Goal: Book appointment/travel/reservation

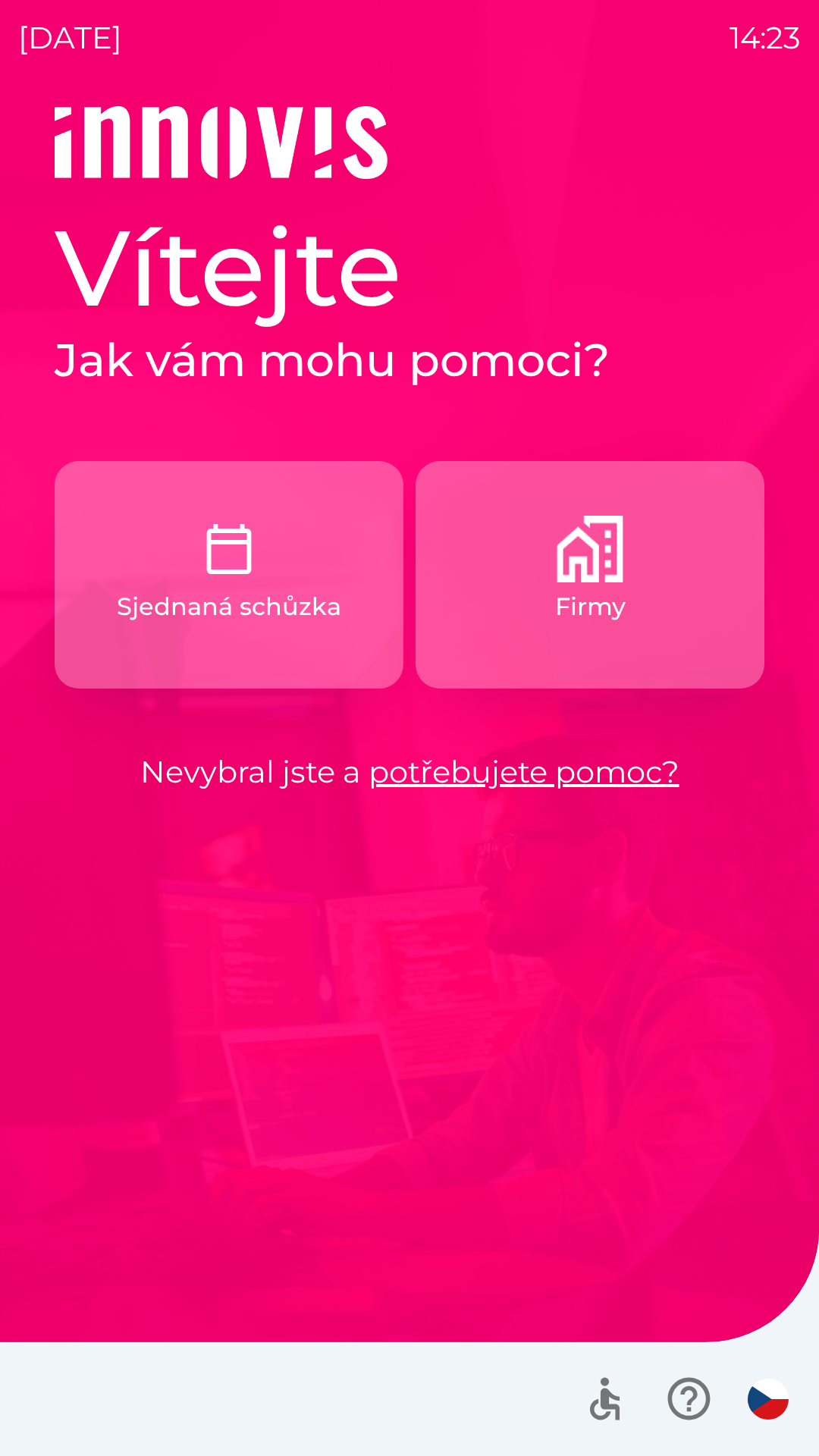
click at [662, 637] on button "Firmy" at bounding box center [590, 575] width 349 height 228
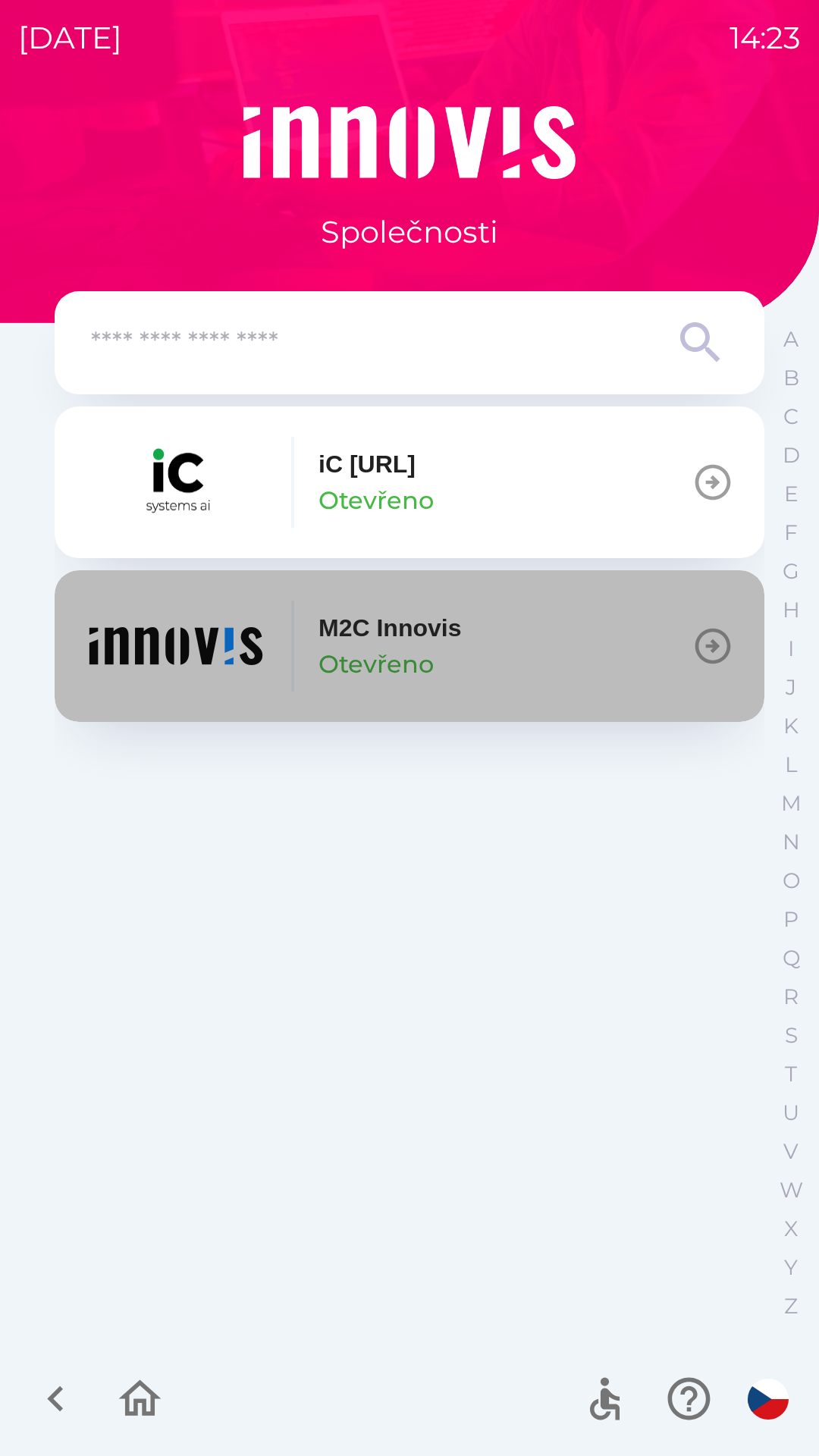
click at [476, 650] on button "M2C Innovis Otevřeno" at bounding box center [410, 646] width 710 height 152
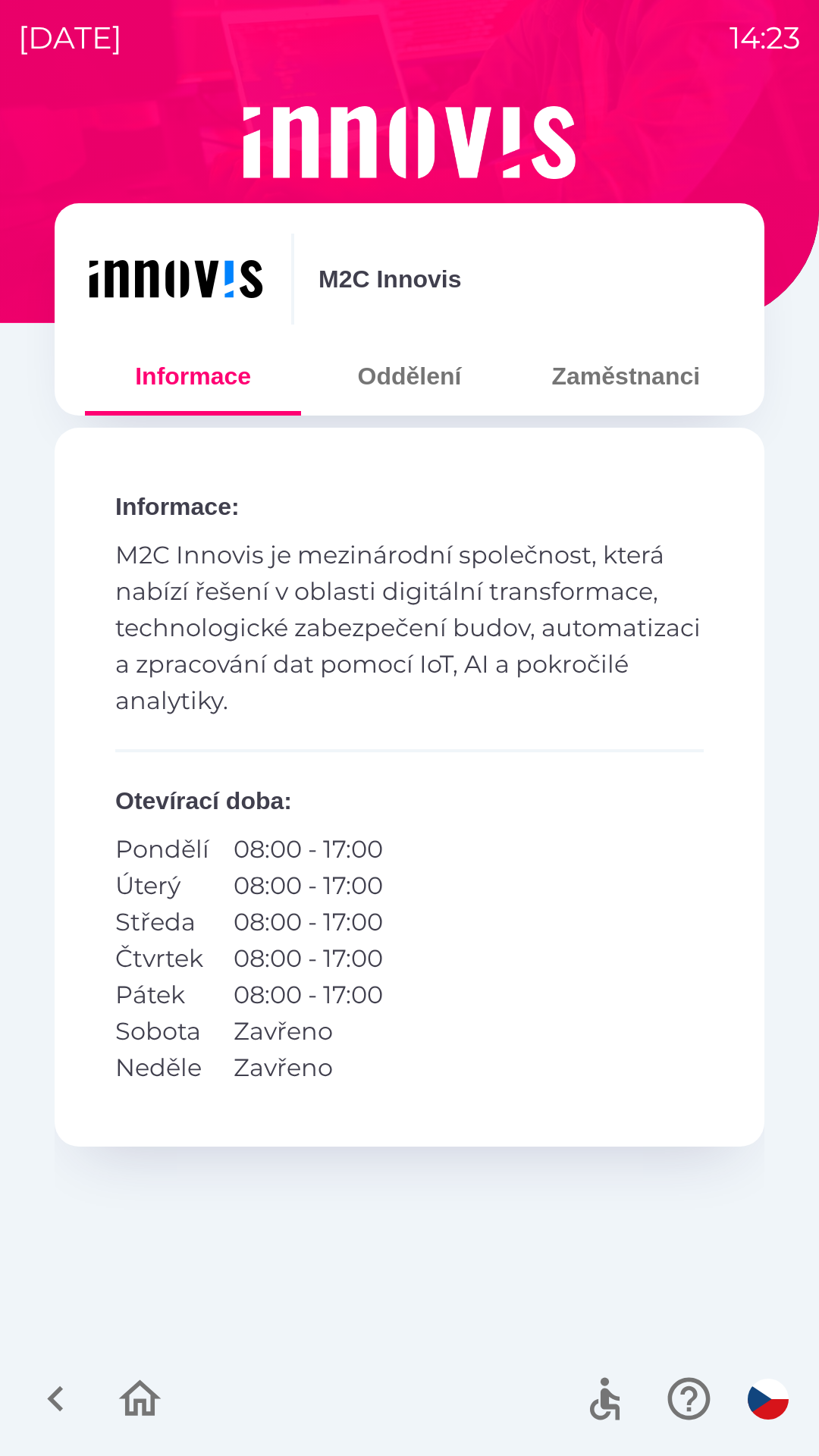
click at [649, 381] on button "Zaměstnanci" at bounding box center [626, 376] width 216 height 55
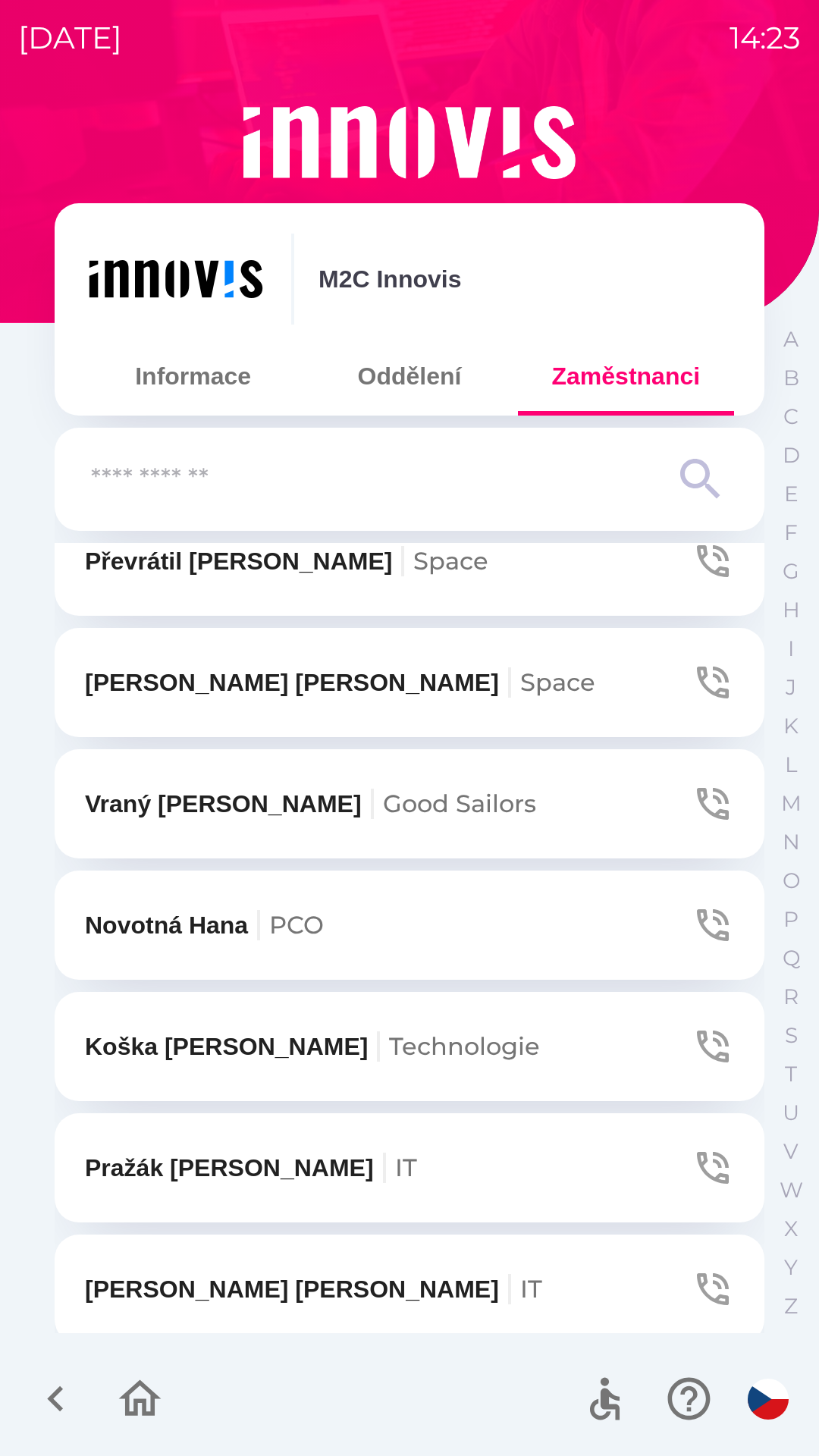
scroll to position [1741, 0]
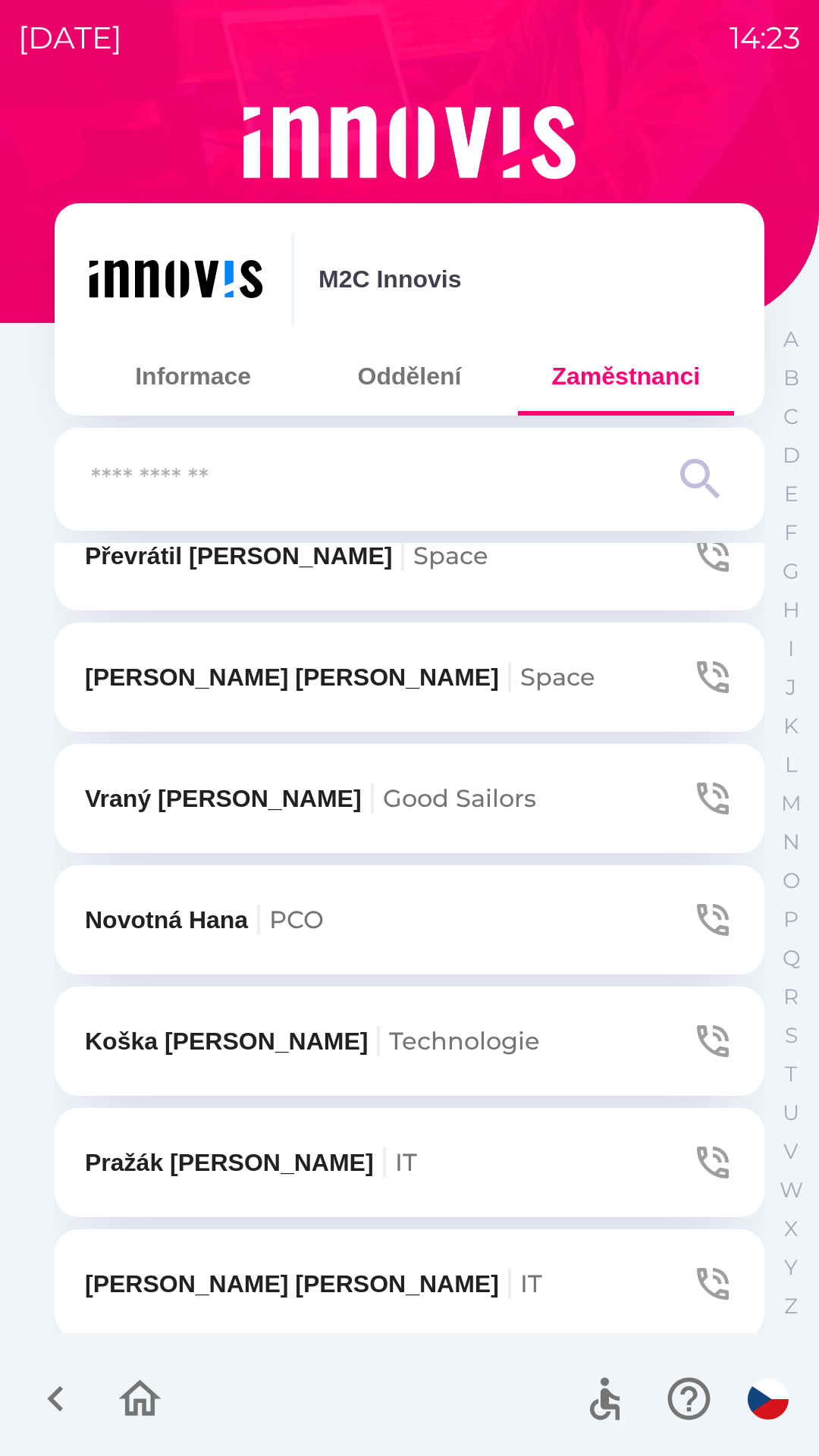
click at [519, 709] on button "[PERSON_NAME]" at bounding box center [410, 677] width 710 height 109
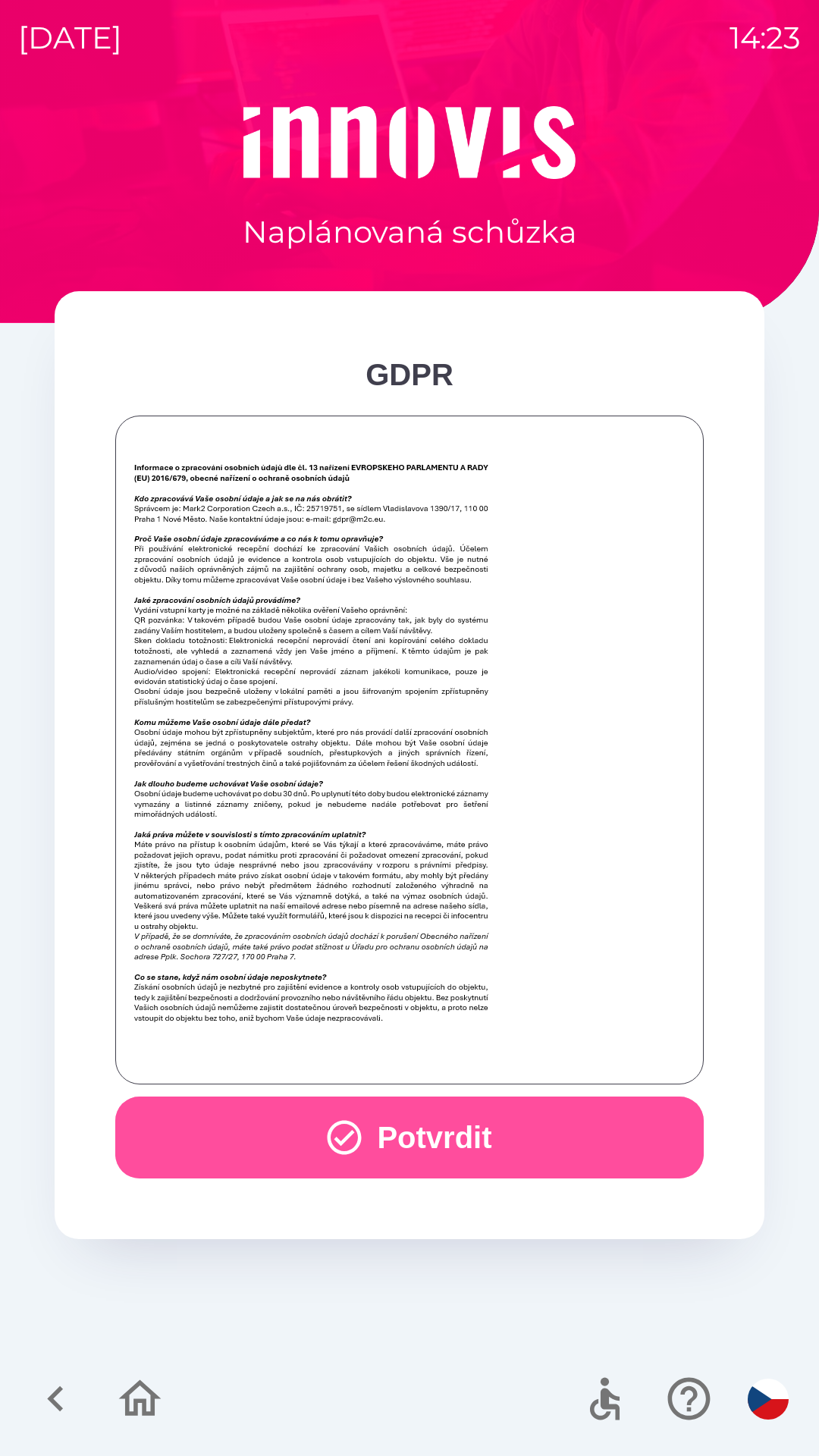
click at [510, 1133] on button "Potvrdit" at bounding box center [409, 1138] width 588 height 82
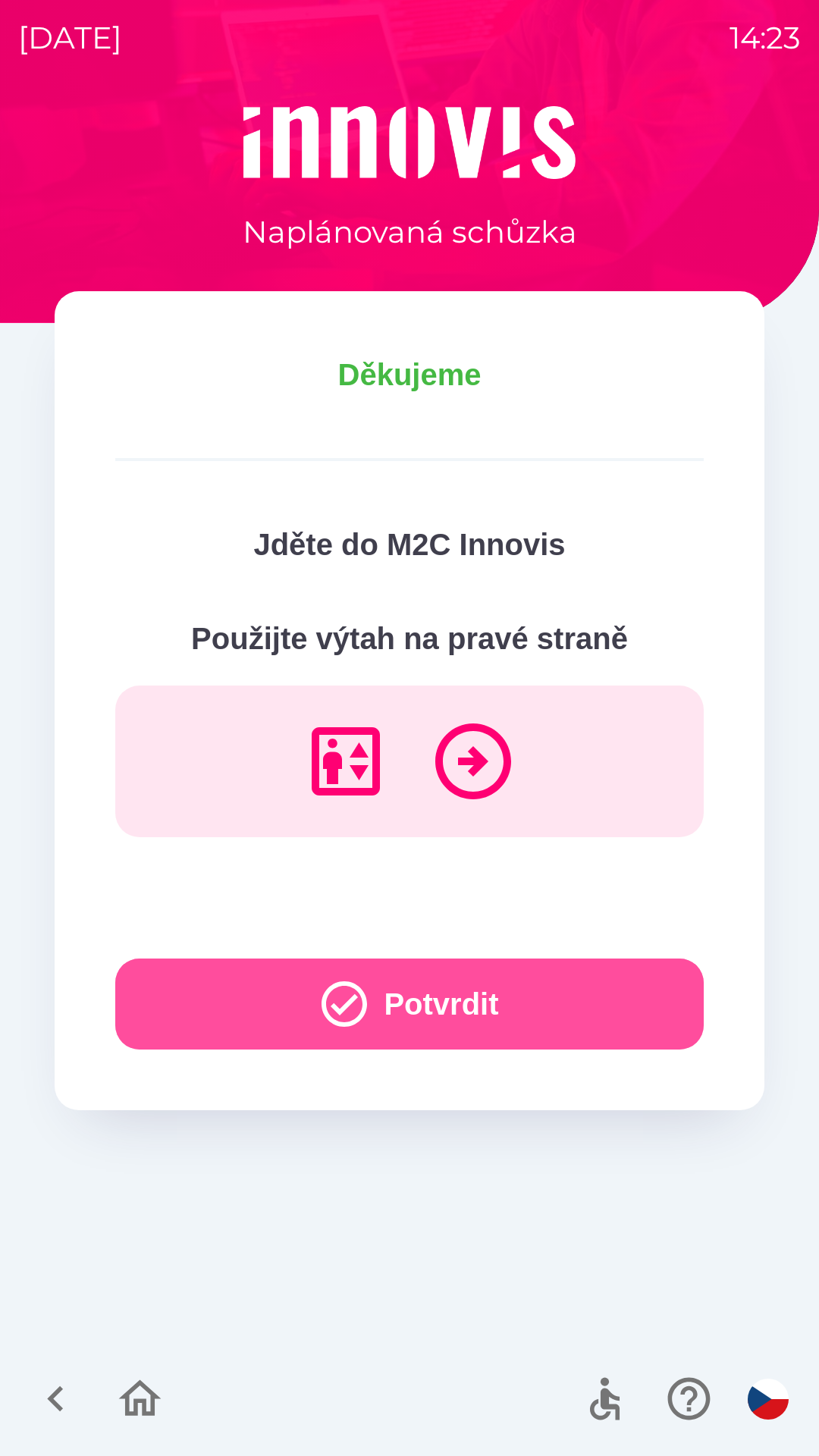
click at [428, 972] on button "Potvrdit" at bounding box center [409, 1005] width 588 height 91
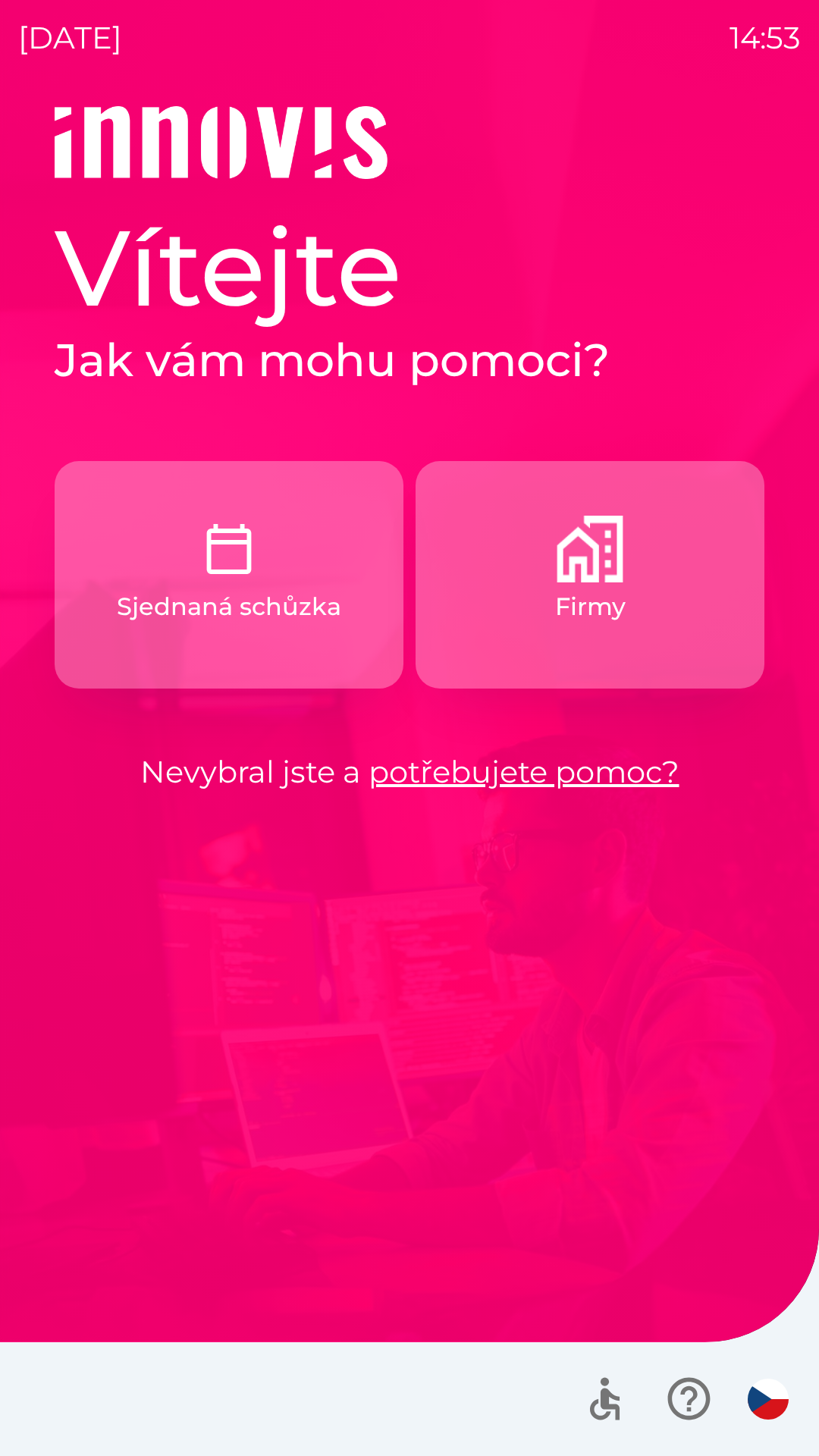
click at [249, 591] on p "Sjednaná schůzka" at bounding box center [228, 606] width 224 height 37
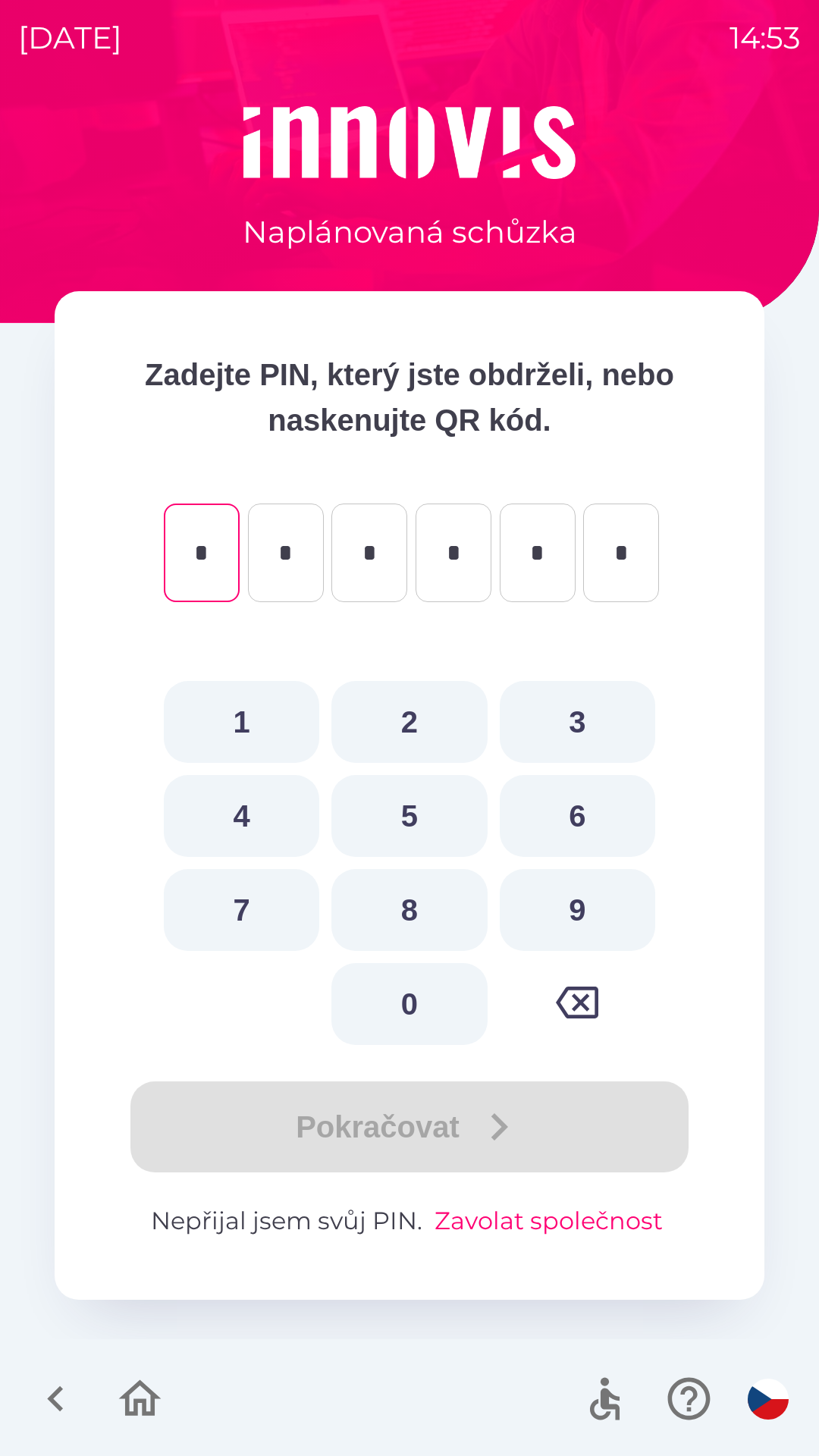
click at [556, 1229] on button "Zavolat společnost" at bounding box center [548, 1221] width 241 height 37
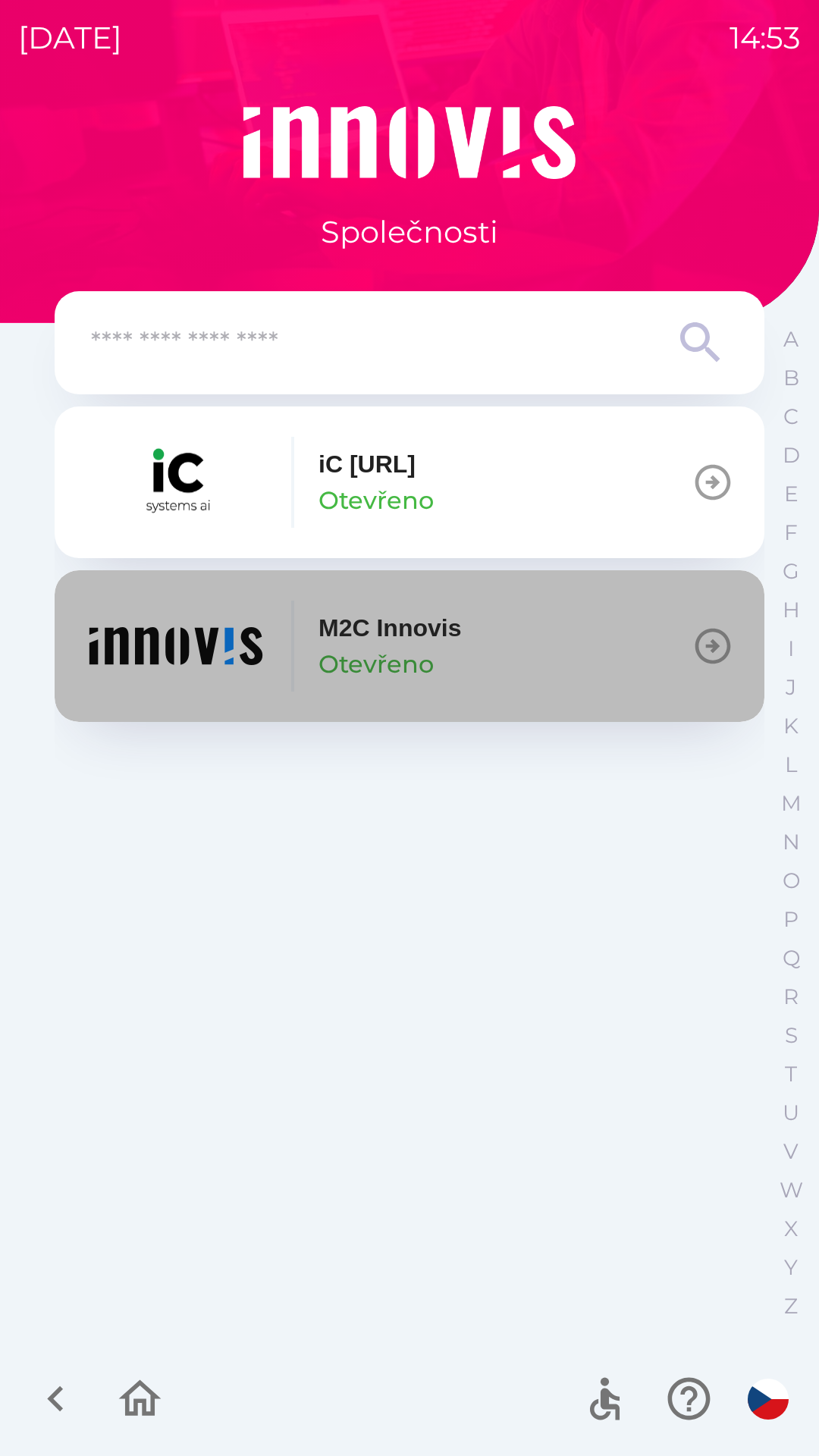
click at [197, 641] on img "button" at bounding box center [175, 646] width 182 height 91
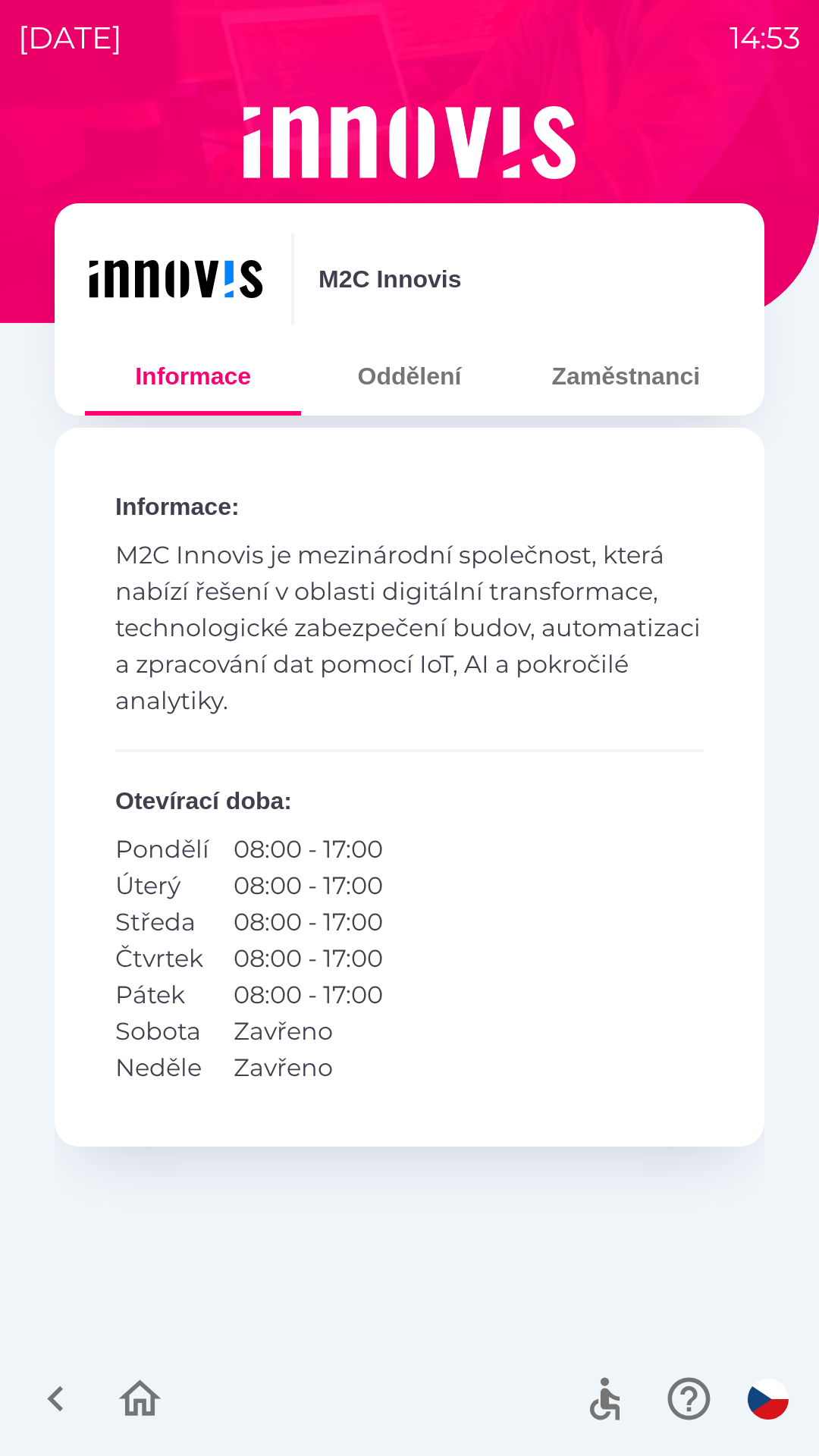
click at [631, 370] on button "Zaměstnanci" at bounding box center [626, 376] width 216 height 55
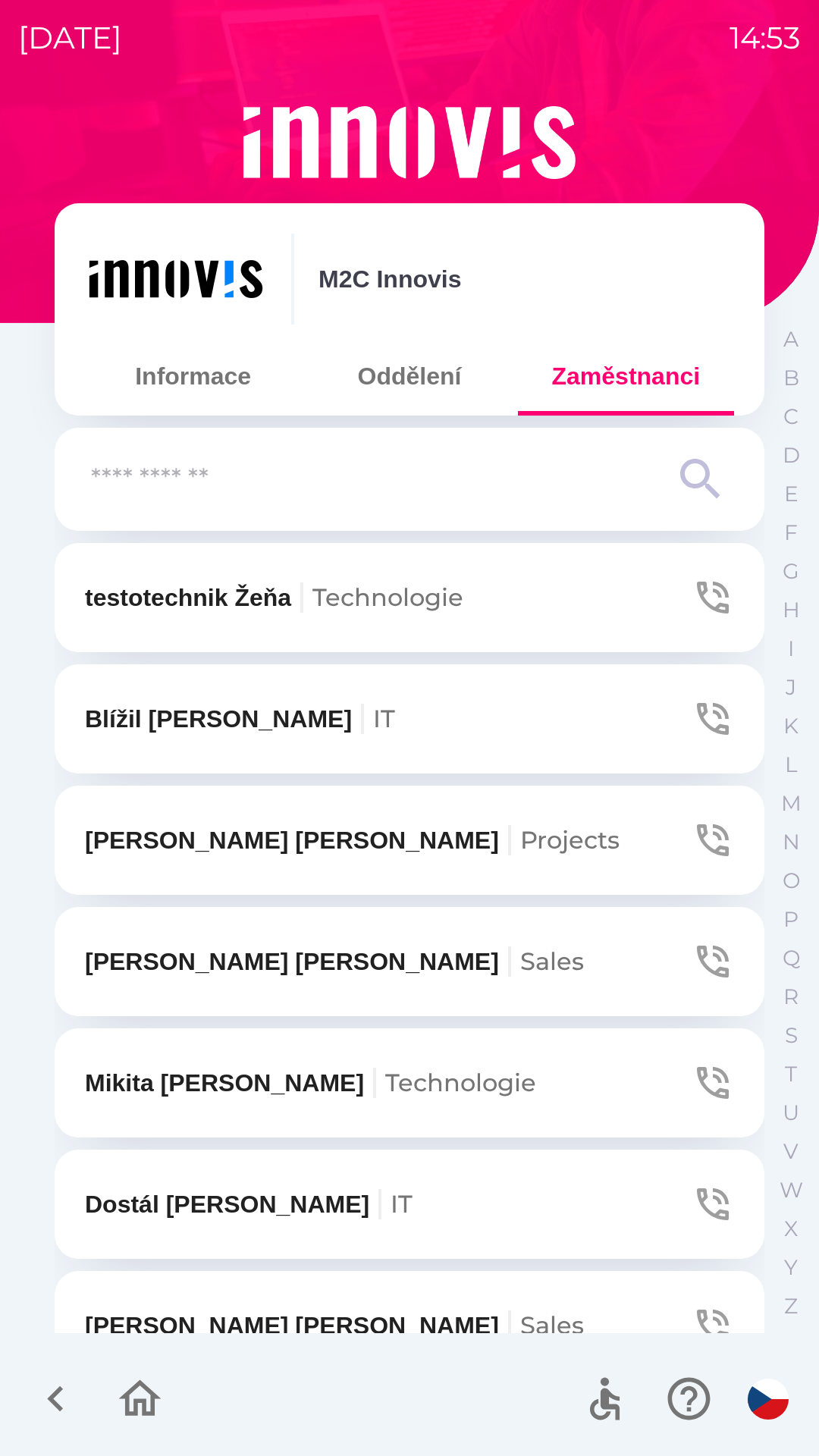
click at [219, 481] on input "text" at bounding box center [379, 479] width 576 height 42
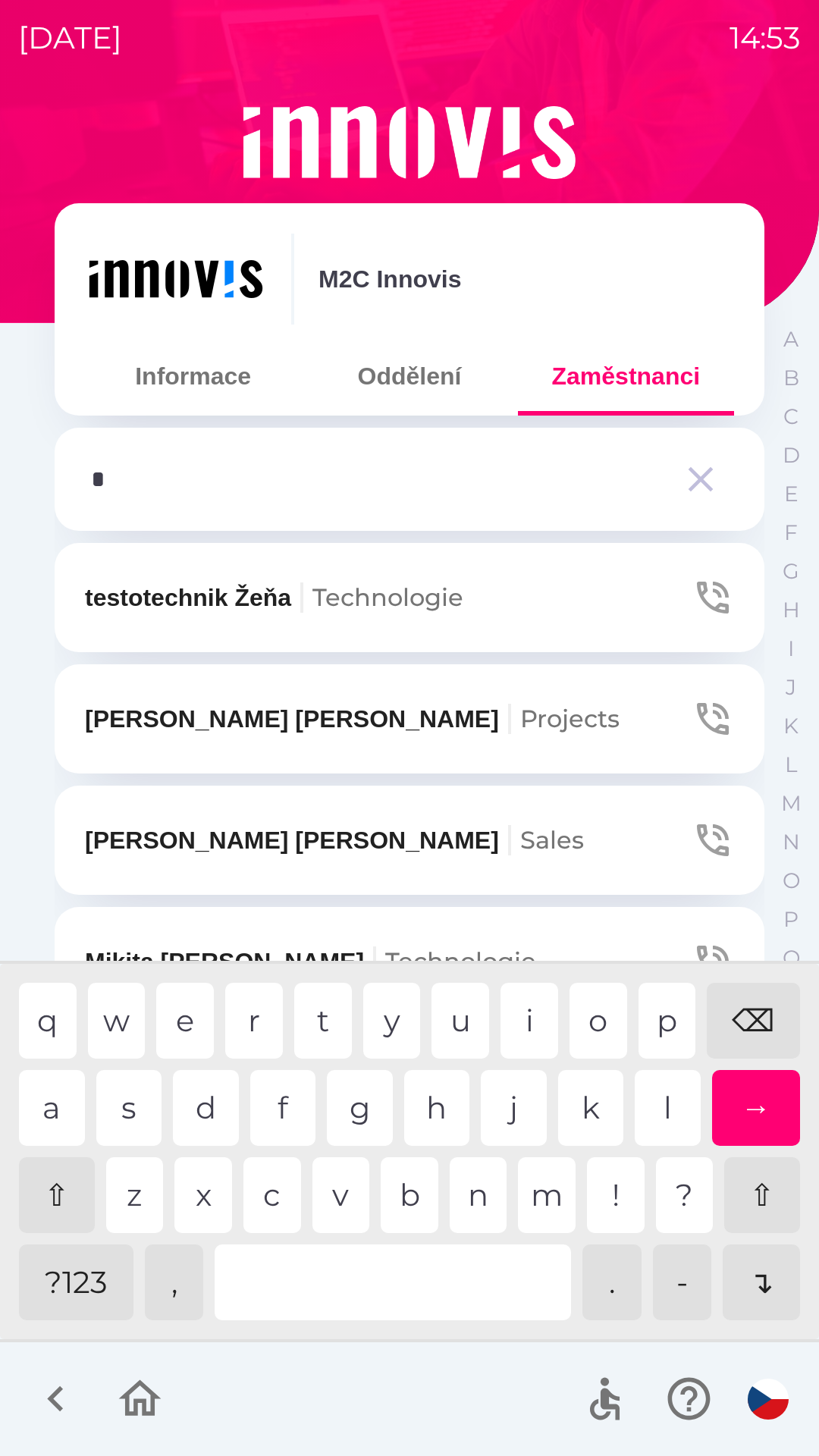
click at [579, 1114] on div "k" at bounding box center [591, 1108] width 66 height 76
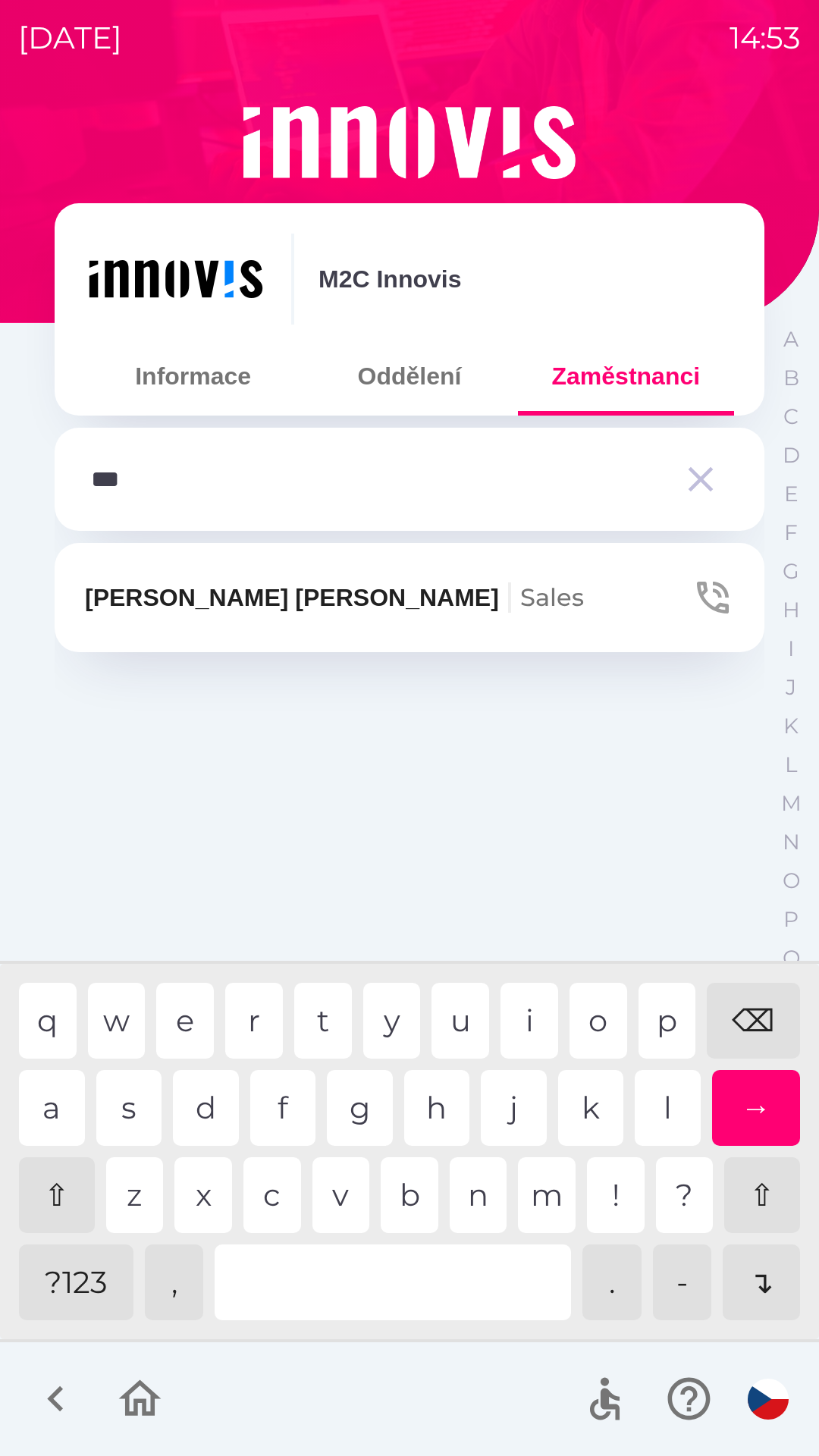
click at [309, 1037] on div "t" at bounding box center [323, 1020] width 58 height 76
type input "****"
click at [173, 1037] on div "e" at bounding box center [184, 1020] width 58 height 76
click at [261, 601] on p "[PERSON_NAME]" at bounding box center [334, 597] width 499 height 37
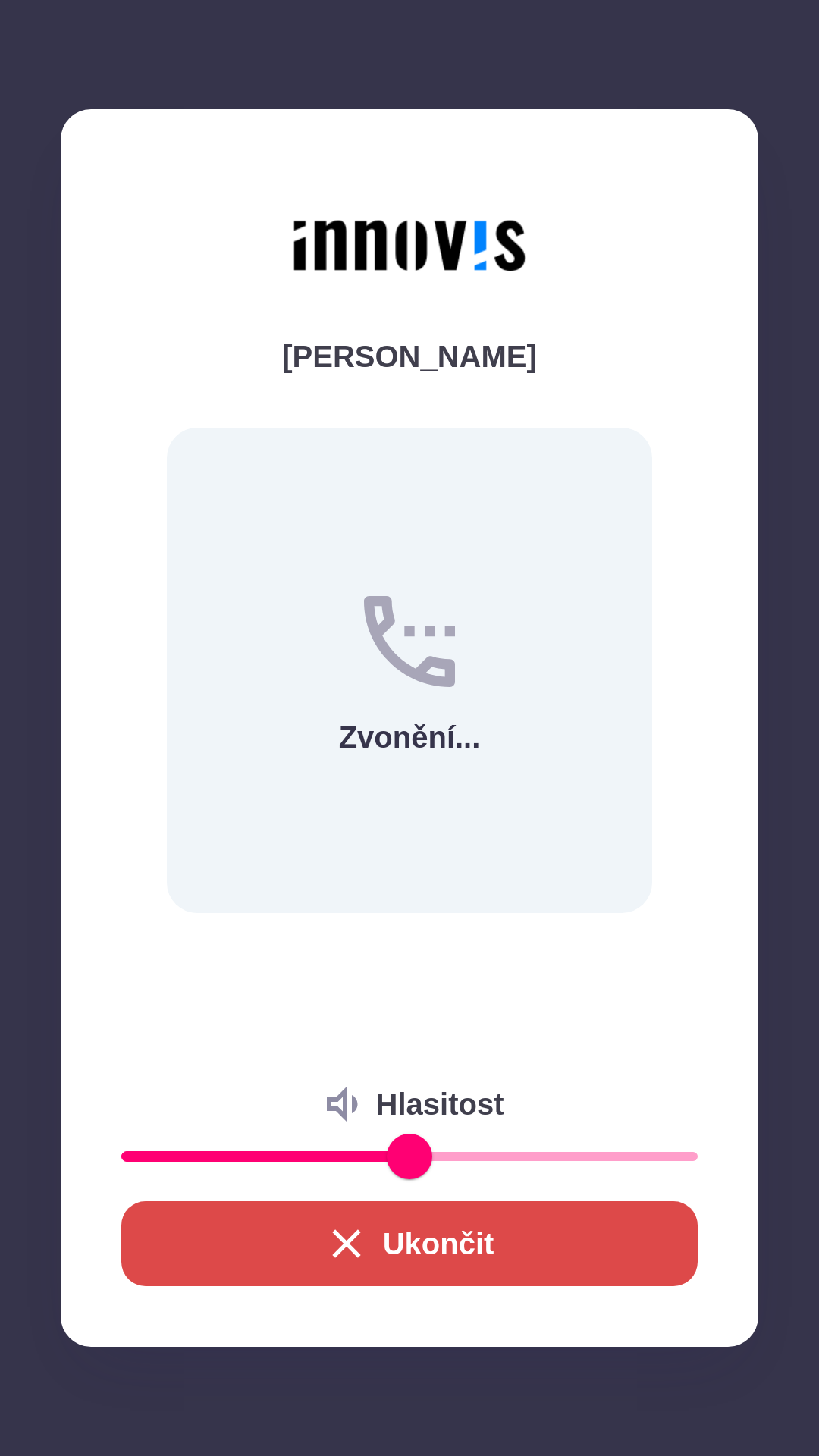
click at [385, 1236] on button "Ukončit" at bounding box center [410, 1244] width 576 height 85
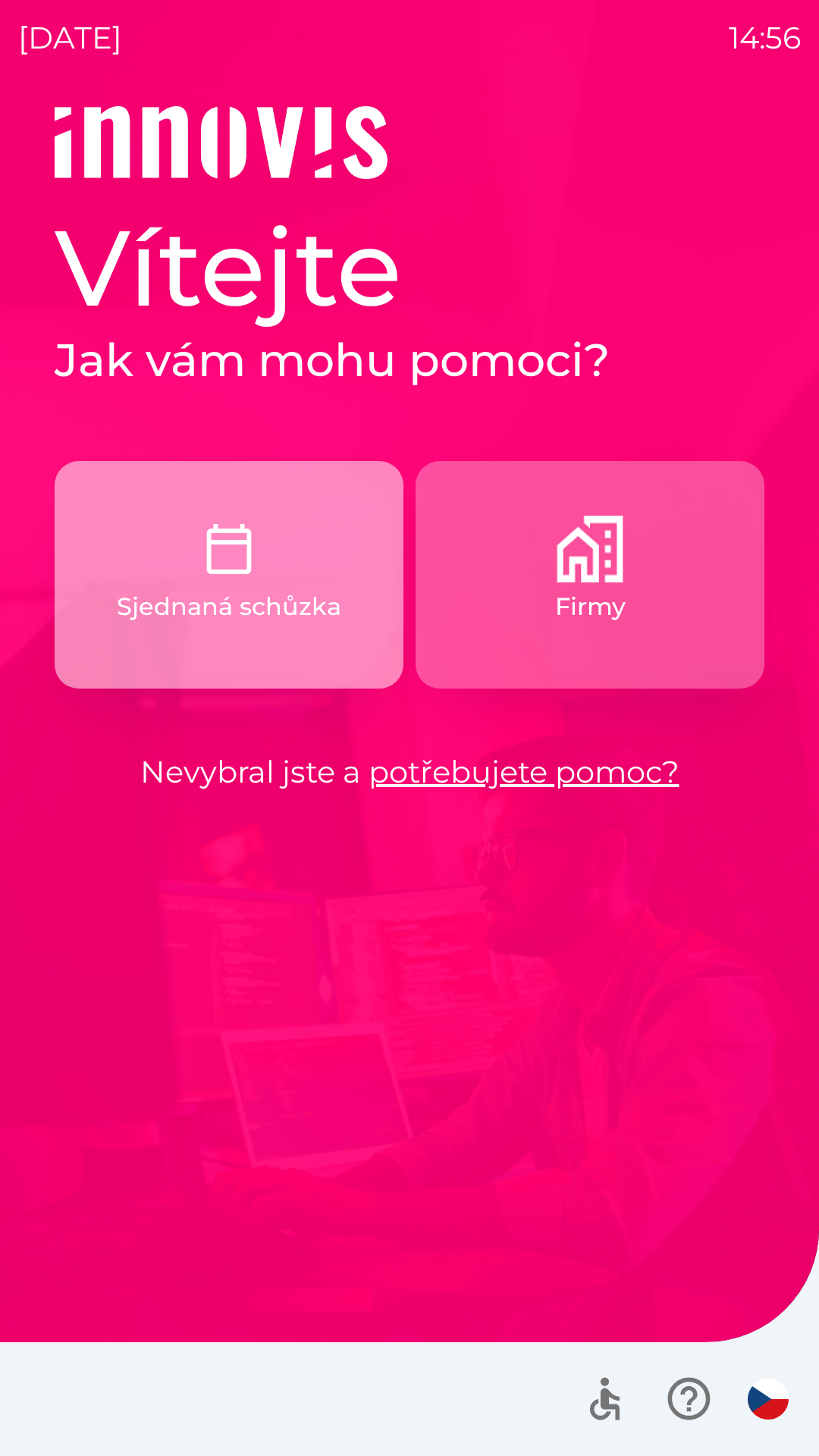
click at [241, 588] on p "Sjednaná schůzka" at bounding box center [228, 606] width 224 height 37
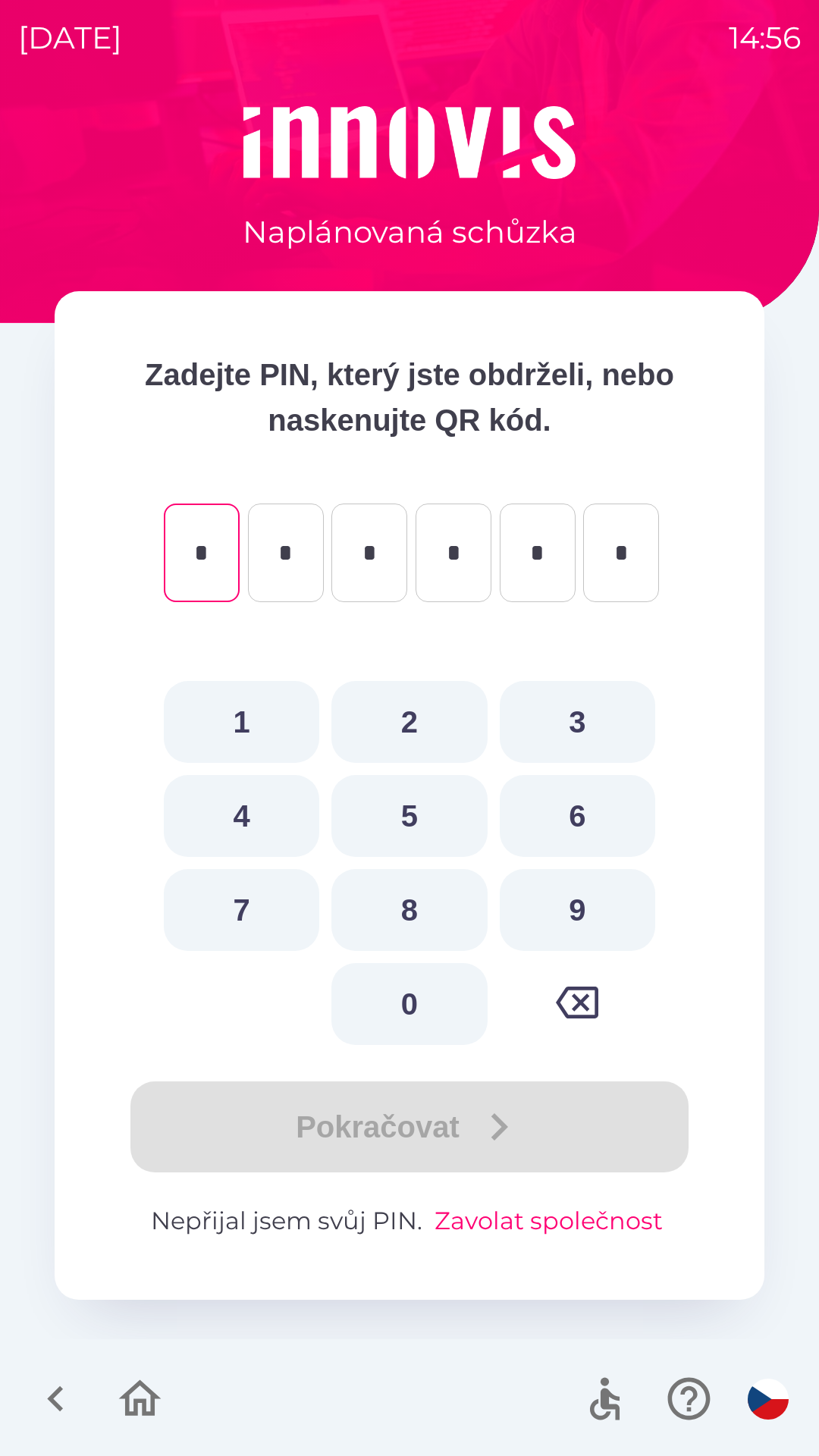
click at [538, 1227] on button "Zavolat společnost" at bounding box center [548, 1221] width 241 height 37
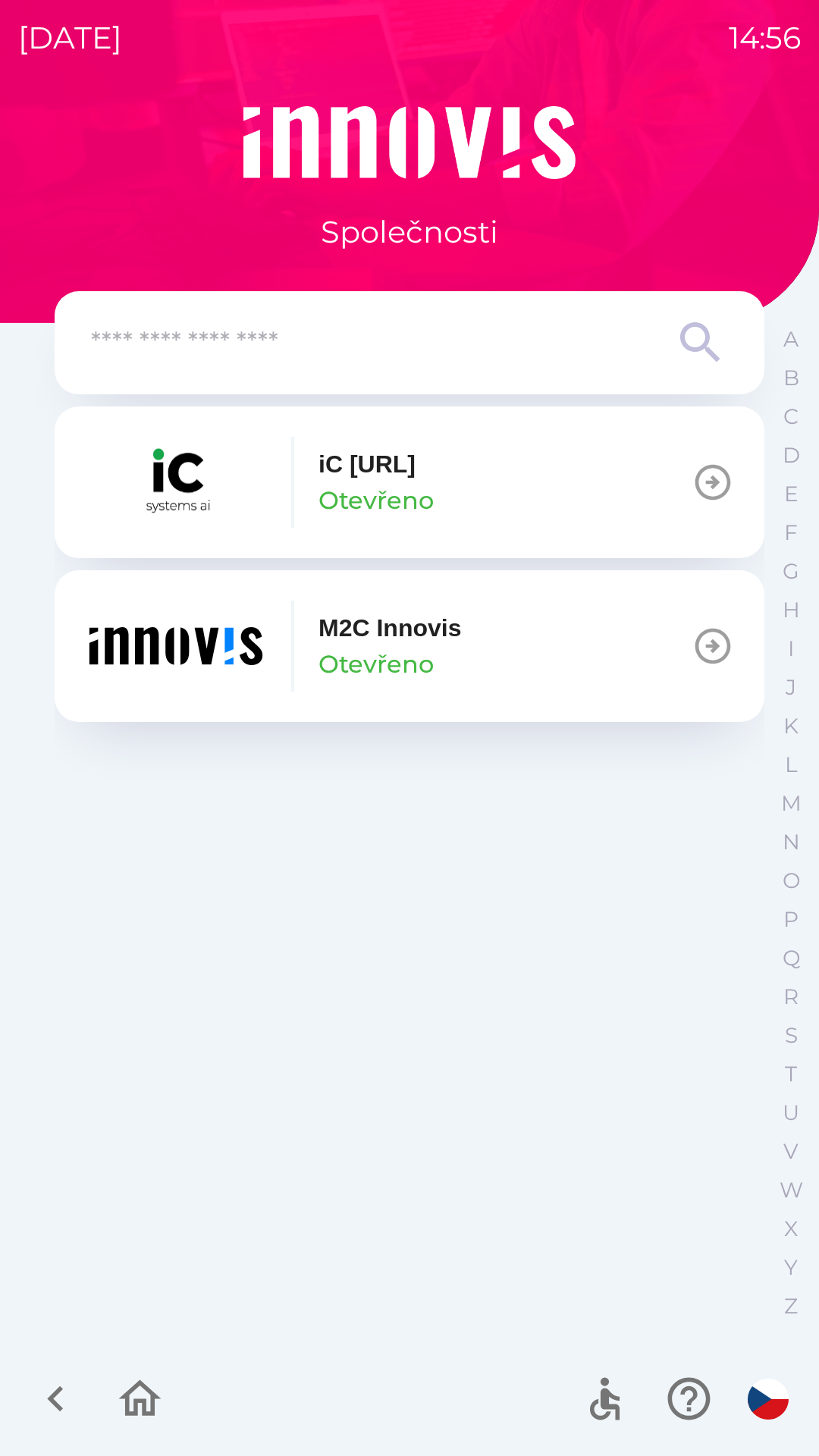
click at [428, 650] on p "Otevřeno" at bounding box center [375, 664] width 115 height 37
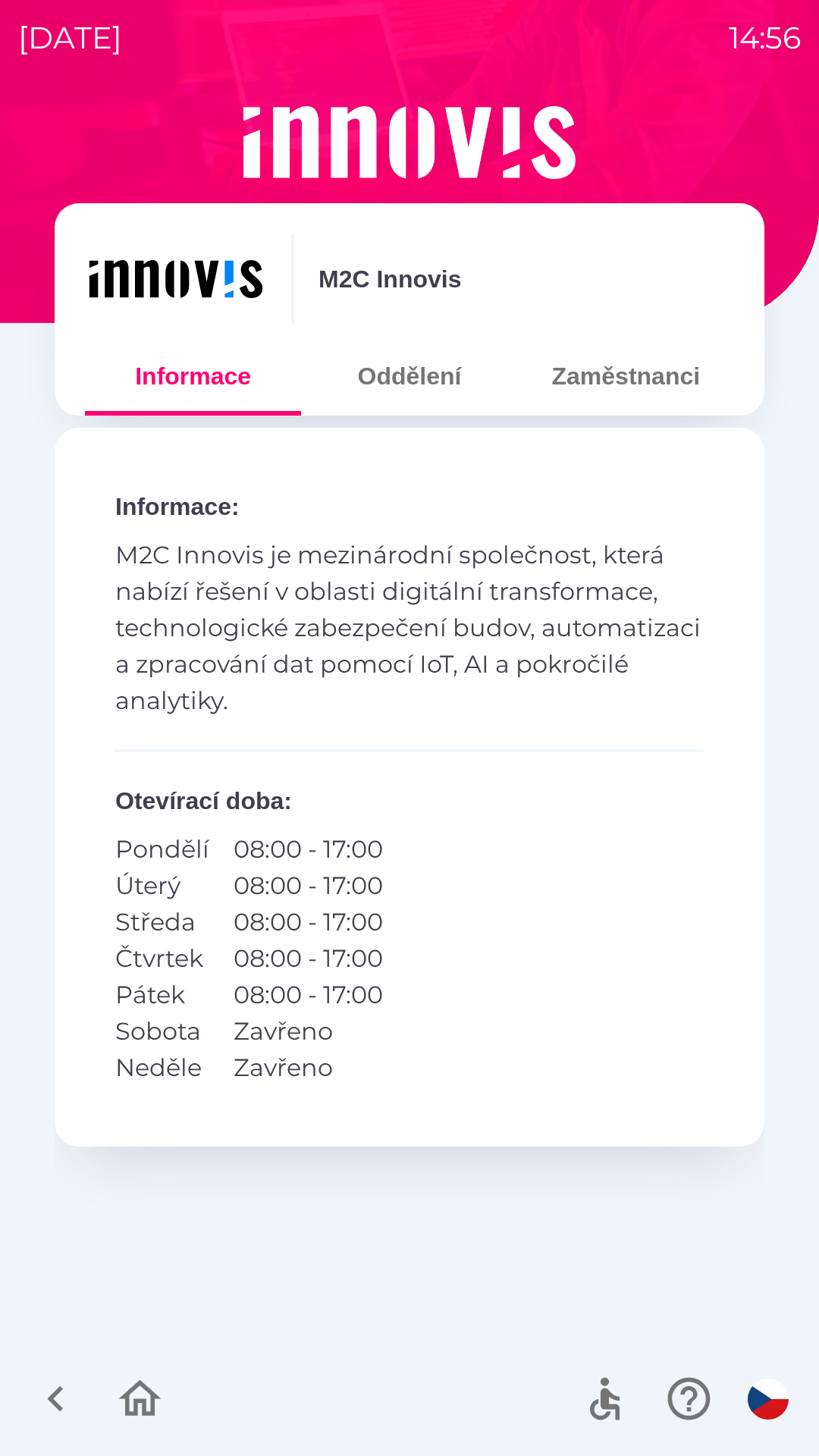
click at [632, 384] on button "Zaměstnanci" at bounding box center [626, 376] width 216 height 55
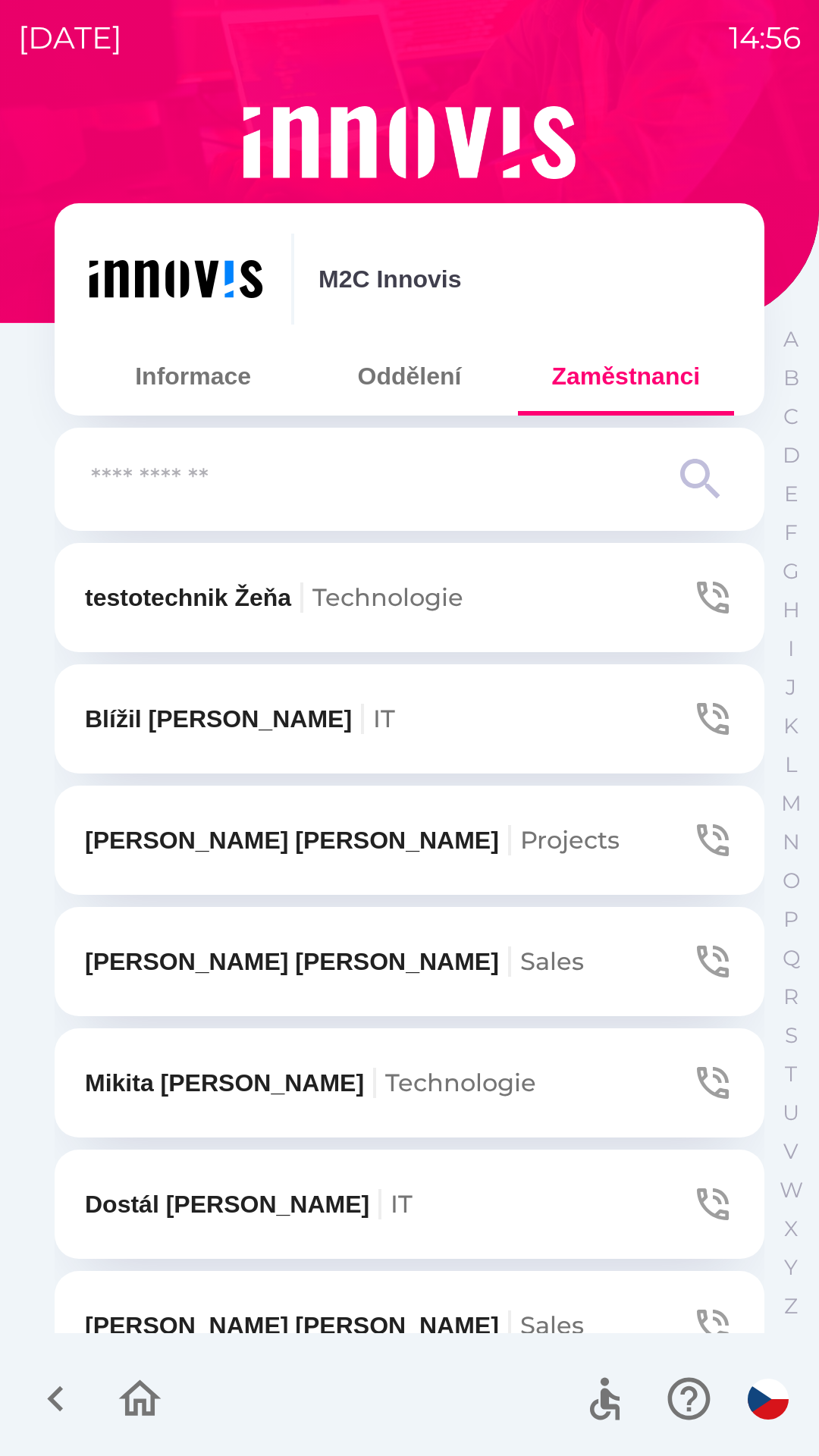
click at [241, 482] on input "text" at bounding box center [379, 479] width 576 height 42
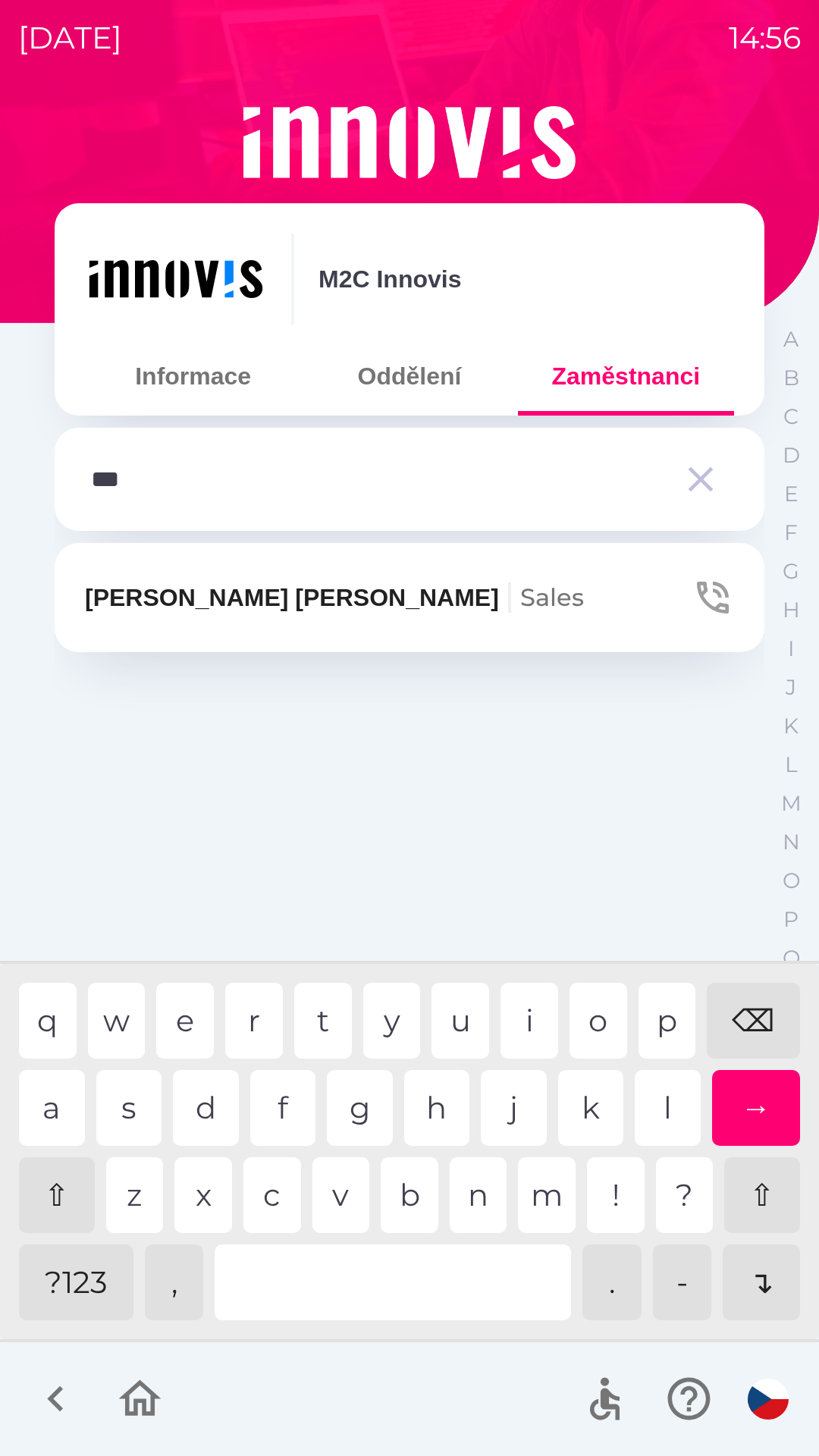
click at [317, 1025] on div "t" at bounding box center [323, 1020] width 58 height 76
type input "****"
click at [184, 1024] on div "e" at bounding box center [184, 1020] width 58 height 76
click at [299, 616] on button "[PERSON_NAME]" at bounding box center [410, 597] width 710 height 109
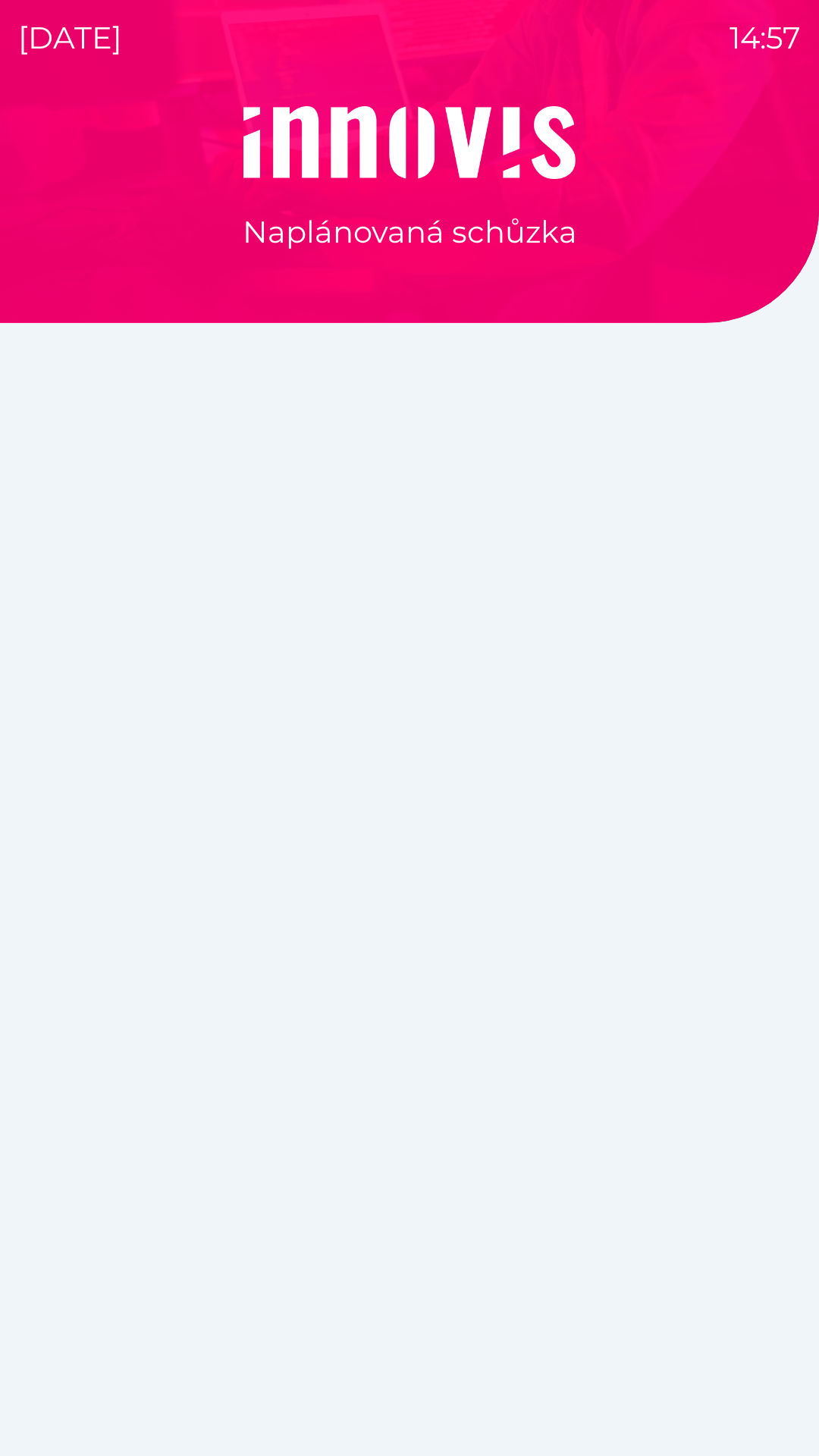
click at [398, 1251] on div "Naplánovaná schůzka" at bounding box center [409, 781] width 782 height 1350
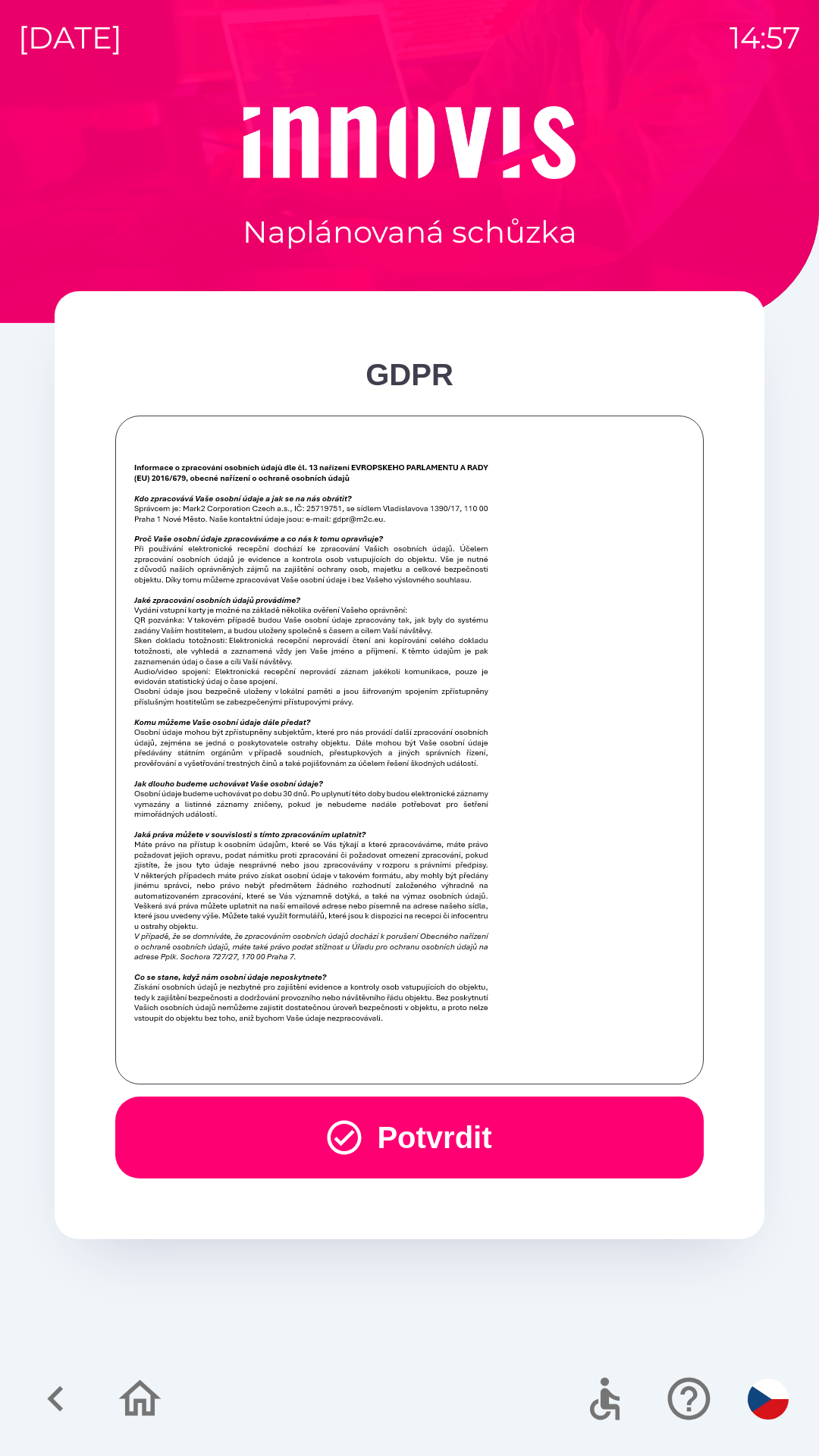
click at [487, 1143] on button "Potvrdit" at bounding box center [409, 1138] width 588 height 82
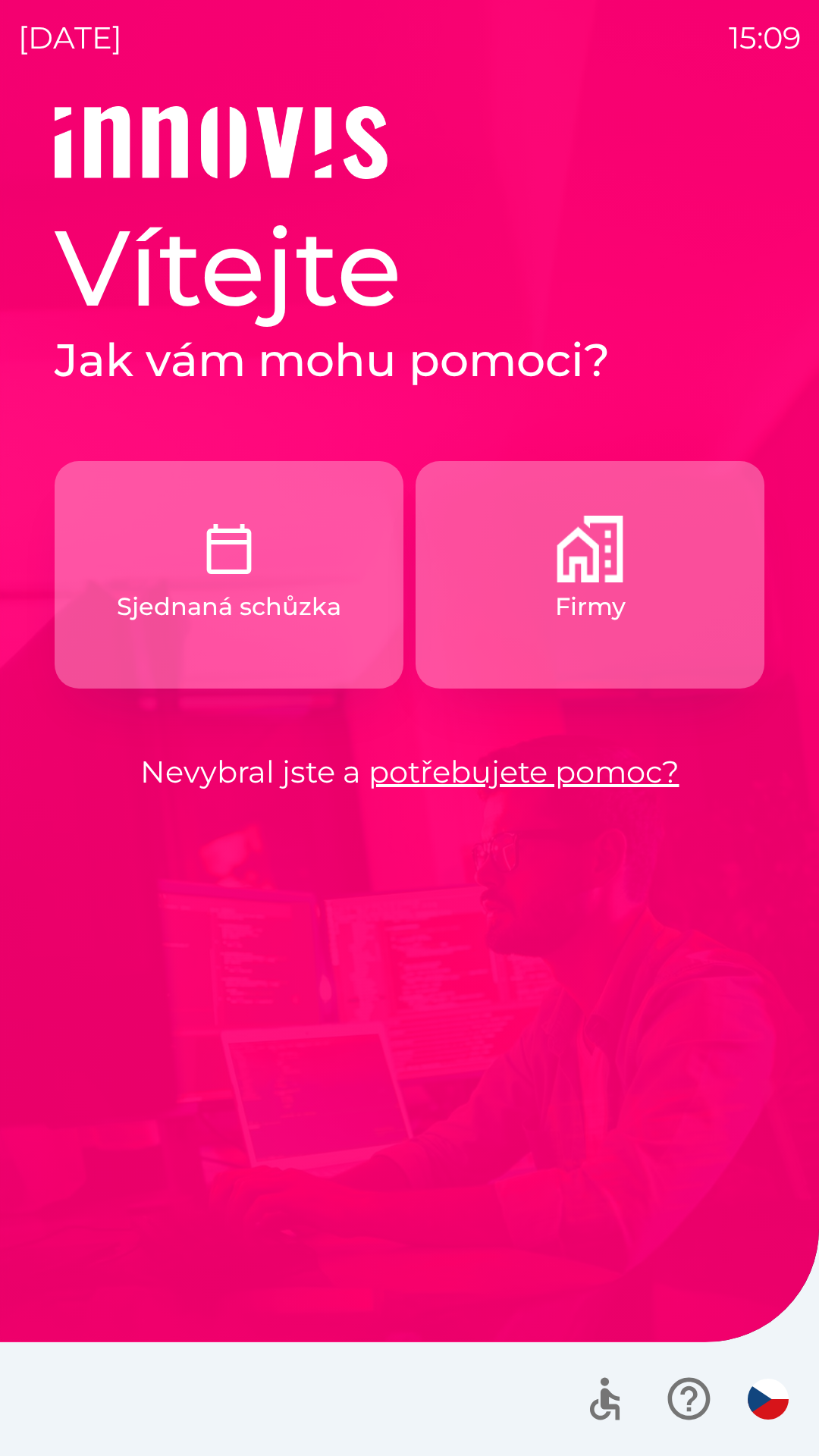
click at [228, 569] on img "button" at bounding box center [229, 549] width 67 height 67
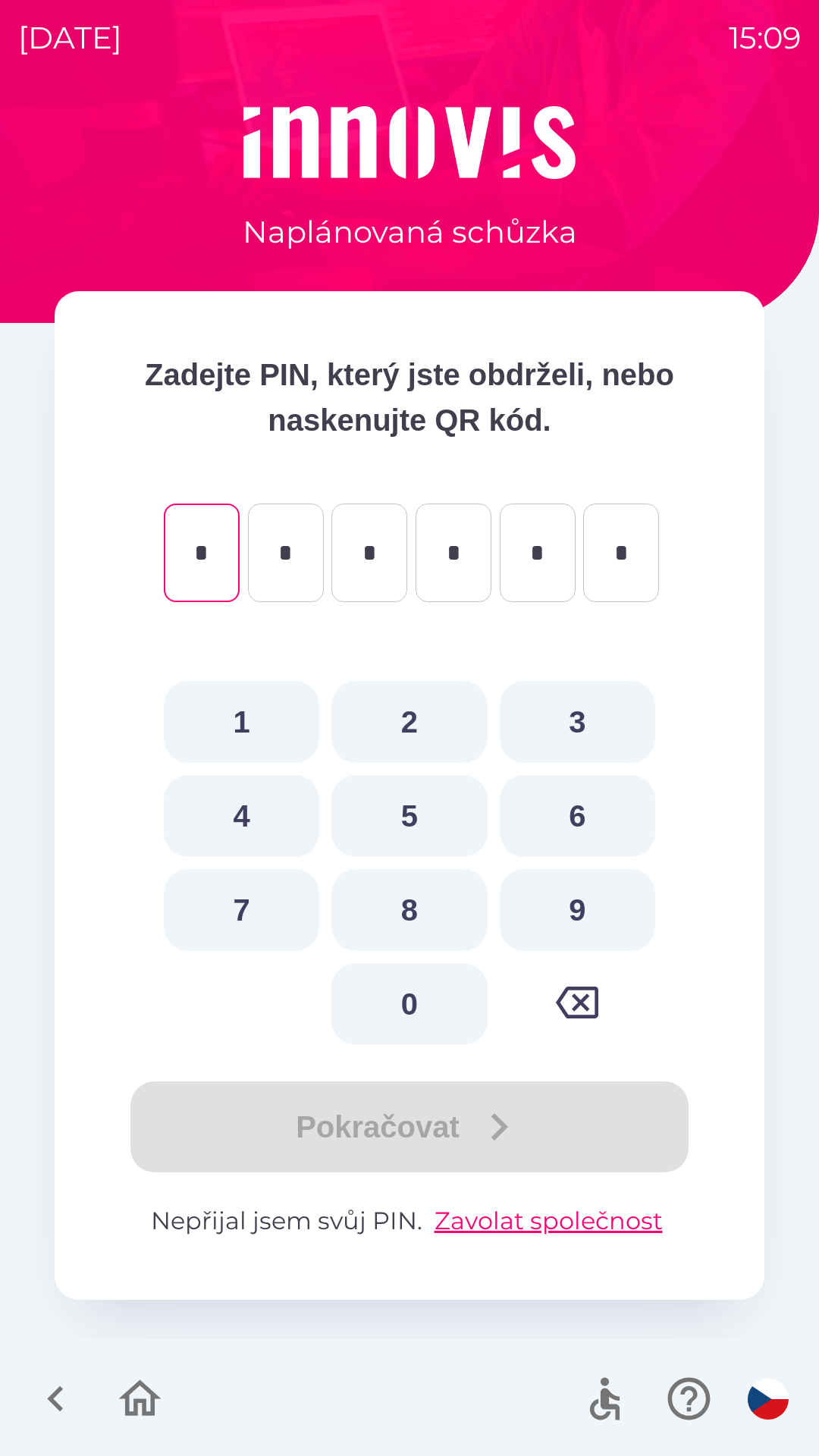
click at [379, 801] on button "5" at bounding box center [409, 816] width 156 height 82
type input "*"
click at [567, 903] on button "9" at bounding box center [577, 910] width 156 height 82
type input "*"
click at [558, 806] on button "6" at bounding box center [577, 816] width 156 height 82
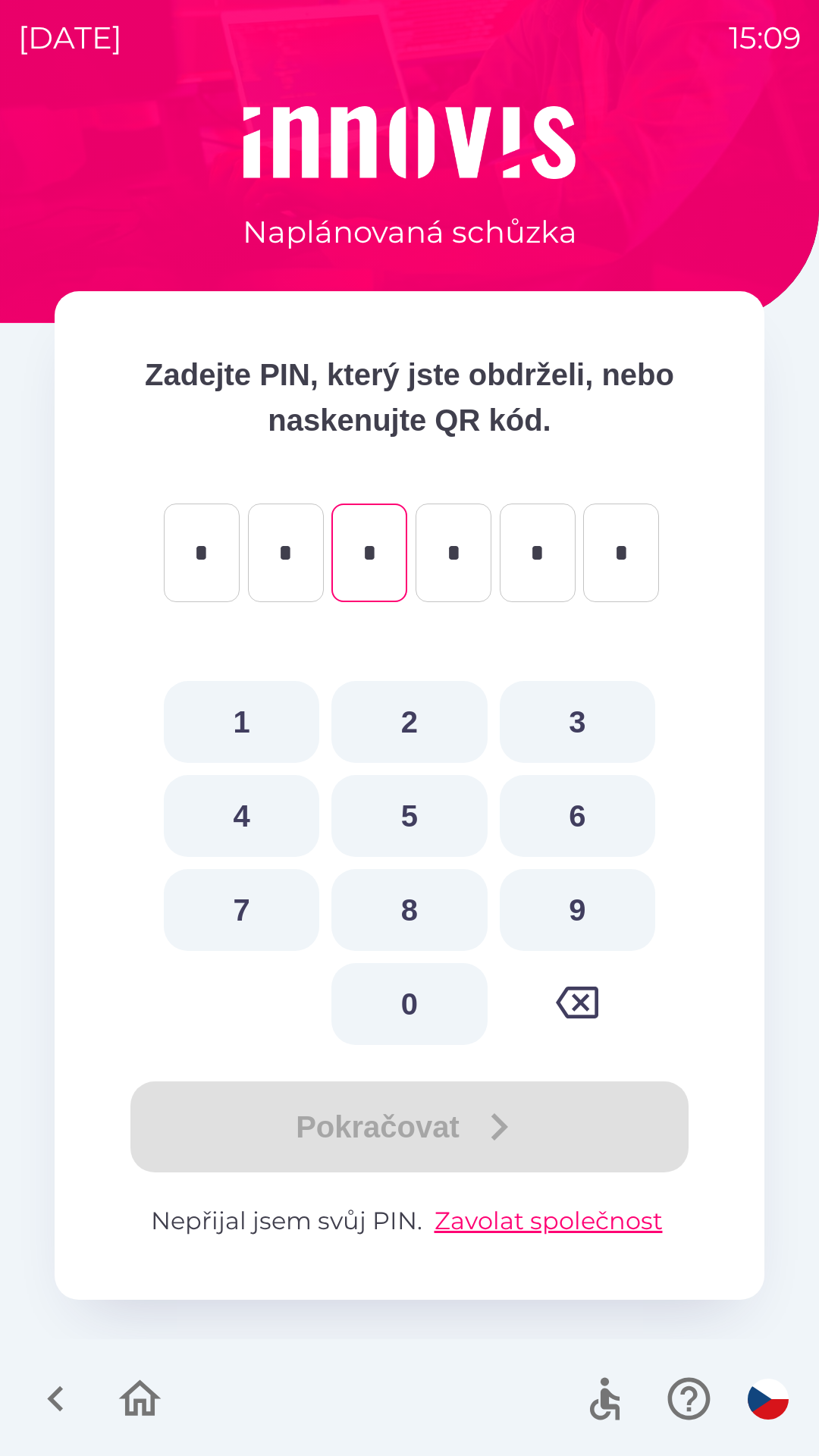
type input "*"
click at [556, 707] on button "3" at bounding box center [577, 722] width 156 height 82
type input "*"
click at [229, 903] on button "7" at bounding box center [241, 910] width 156 height 82
type input "*"
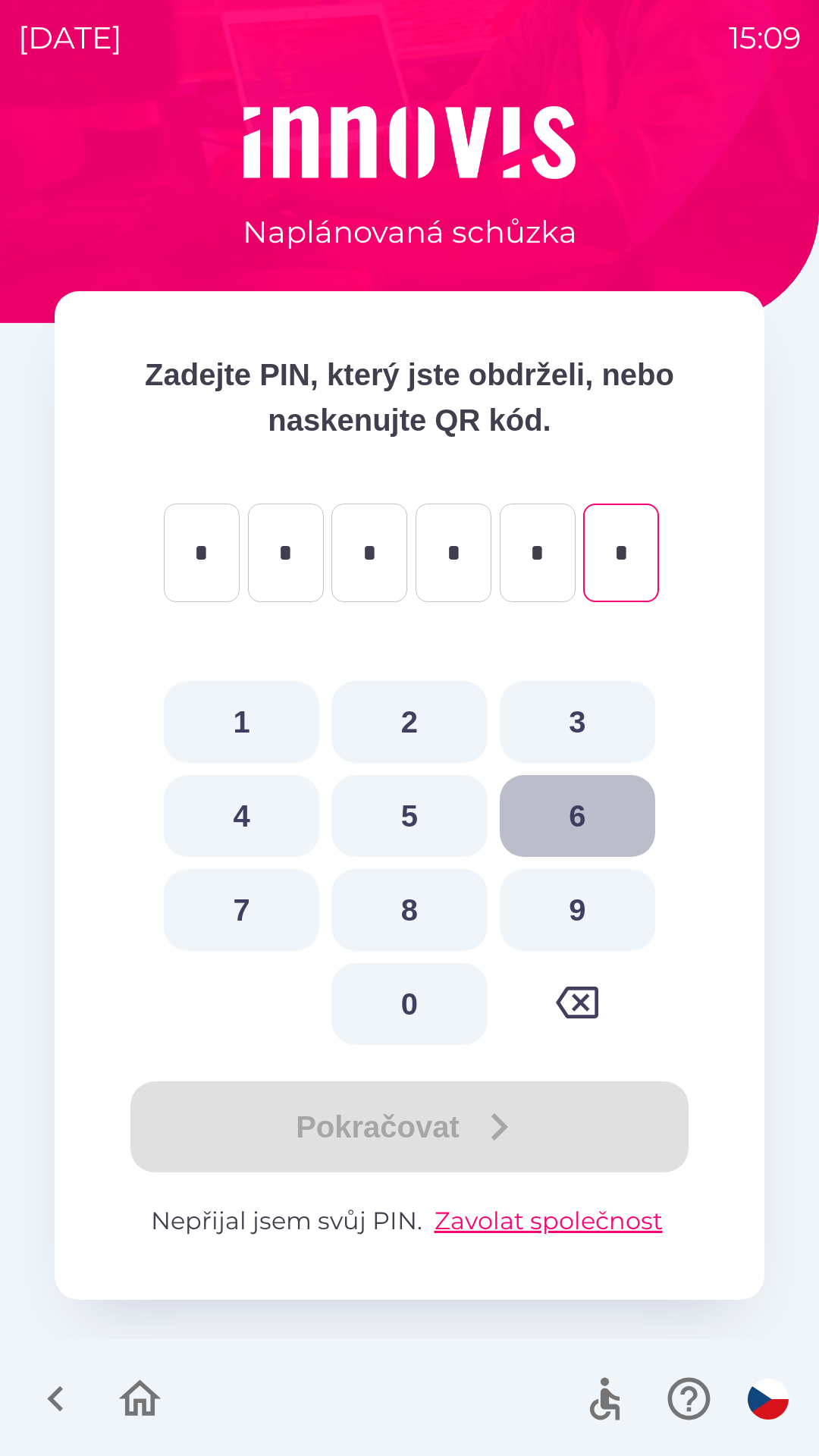
click at [566, 817] on button "6" at bounding box center [577, 816] width 156 height 82
type input "*"
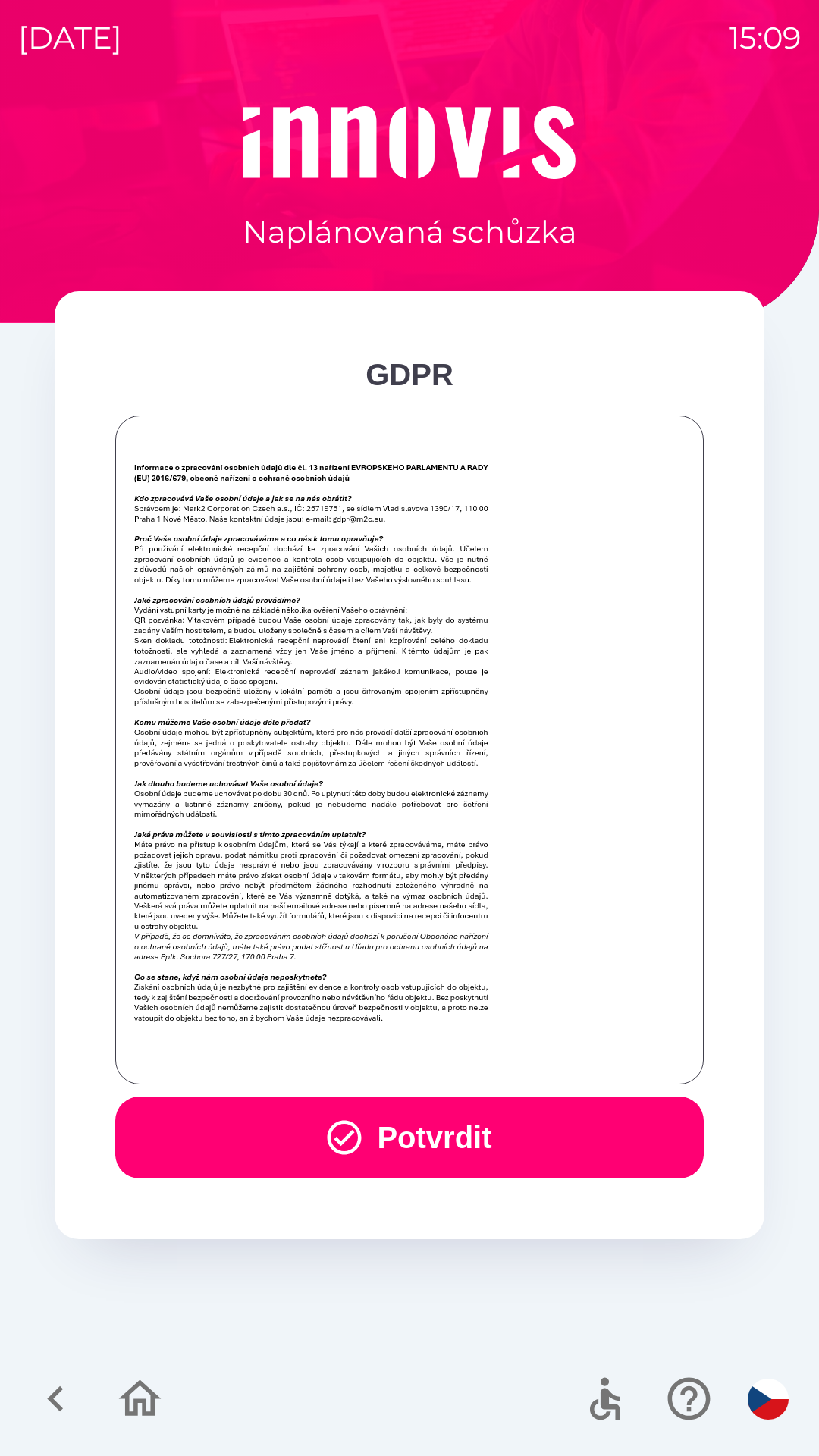
click at [310, 1125] on button "Potvrdit" at bounding box center [409, 1138] width 588 height 82
